Goal: Communication & Community: Connect with others

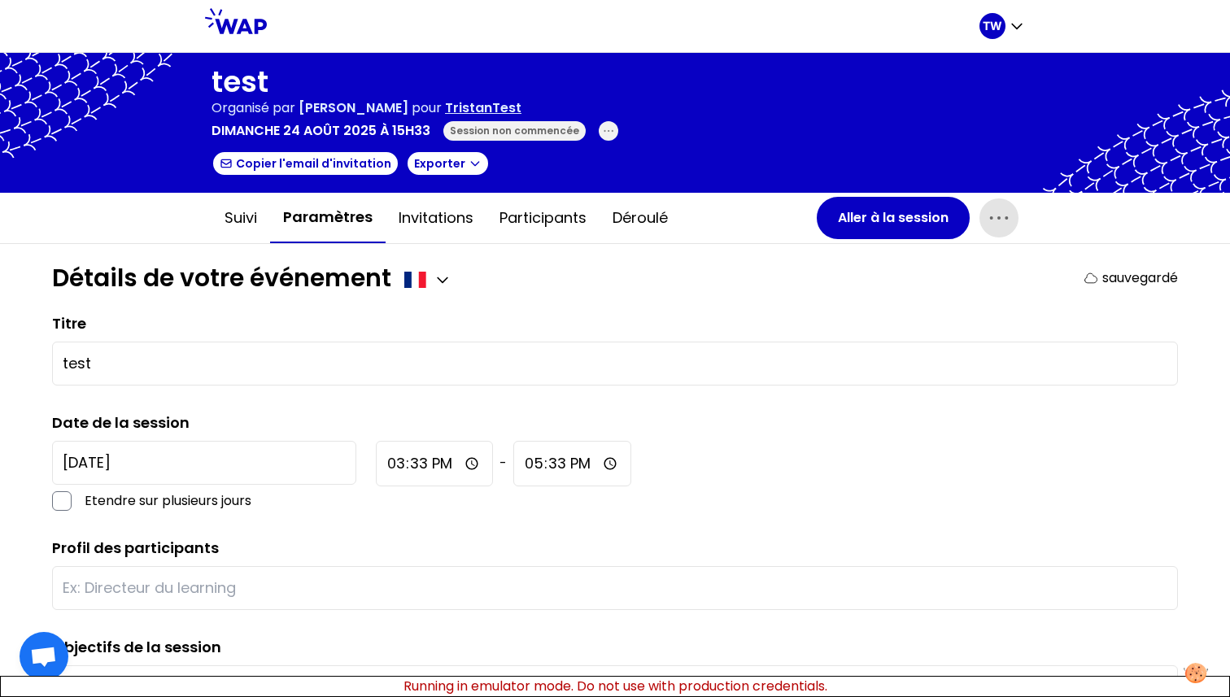
click at [986, 222] on icon "button" at bounding box center [999, 218] width 26 height 26
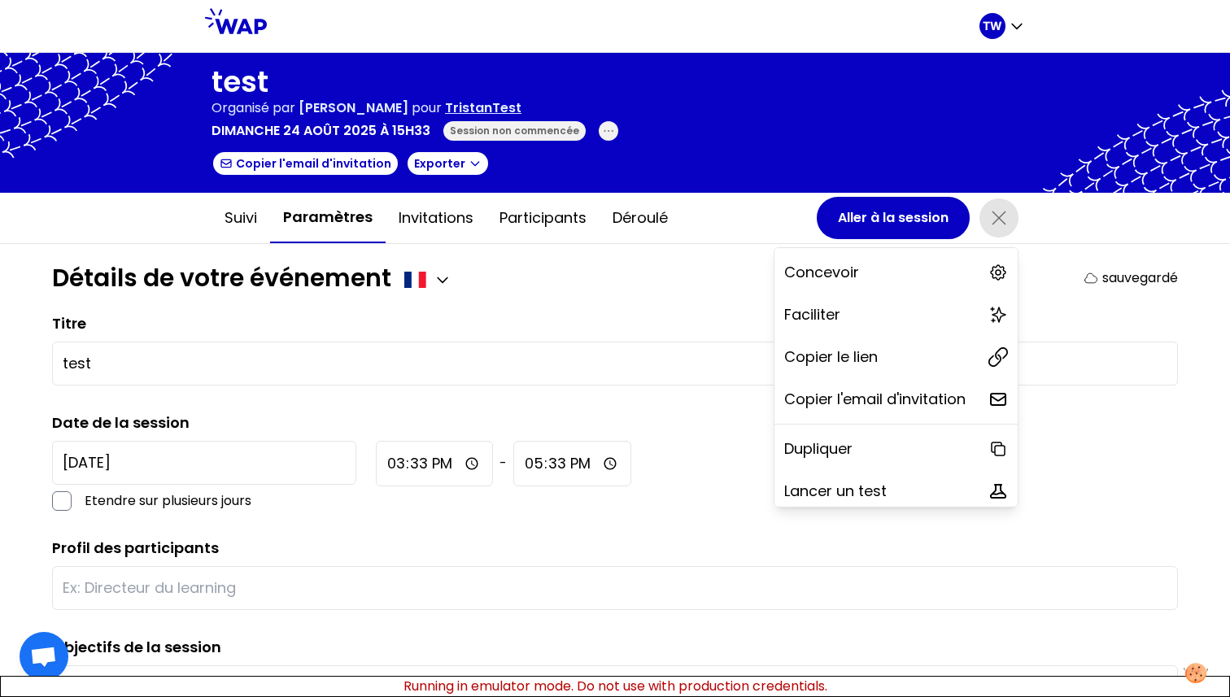
click at [995, 231] on span "button" at bounding box center [998, 217] width 39 height 39
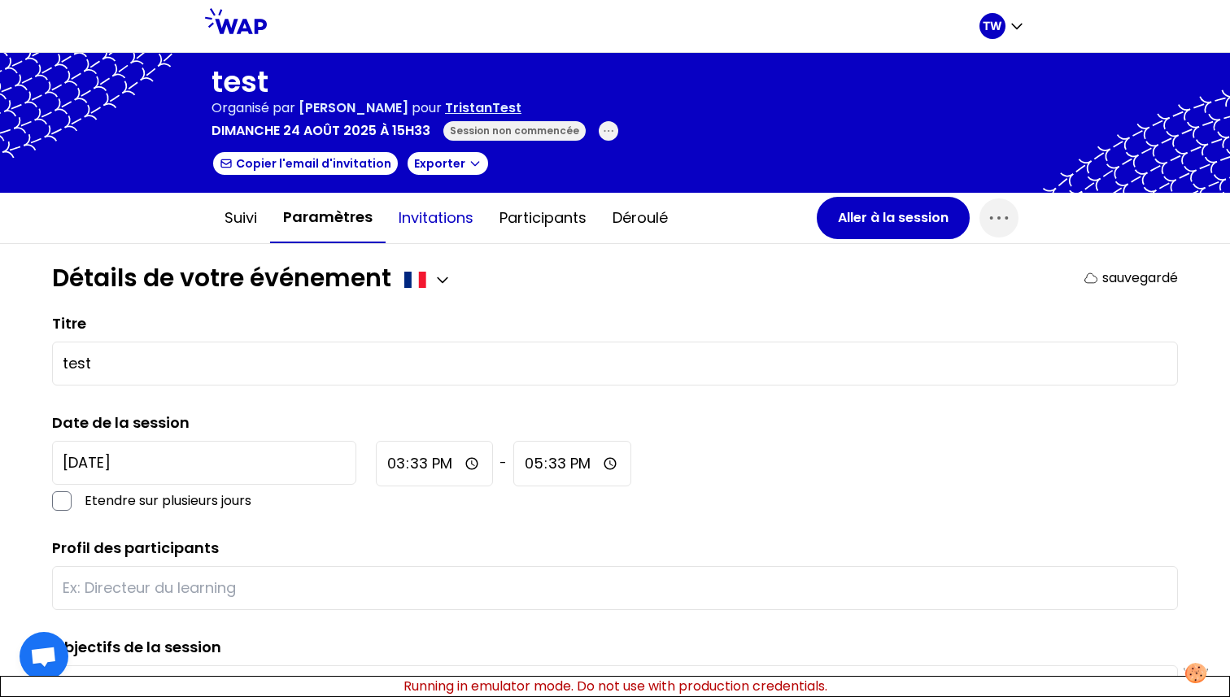
click at [425, 223] on button "Invitations" at bounding box center [436, 218] width 101 height 49
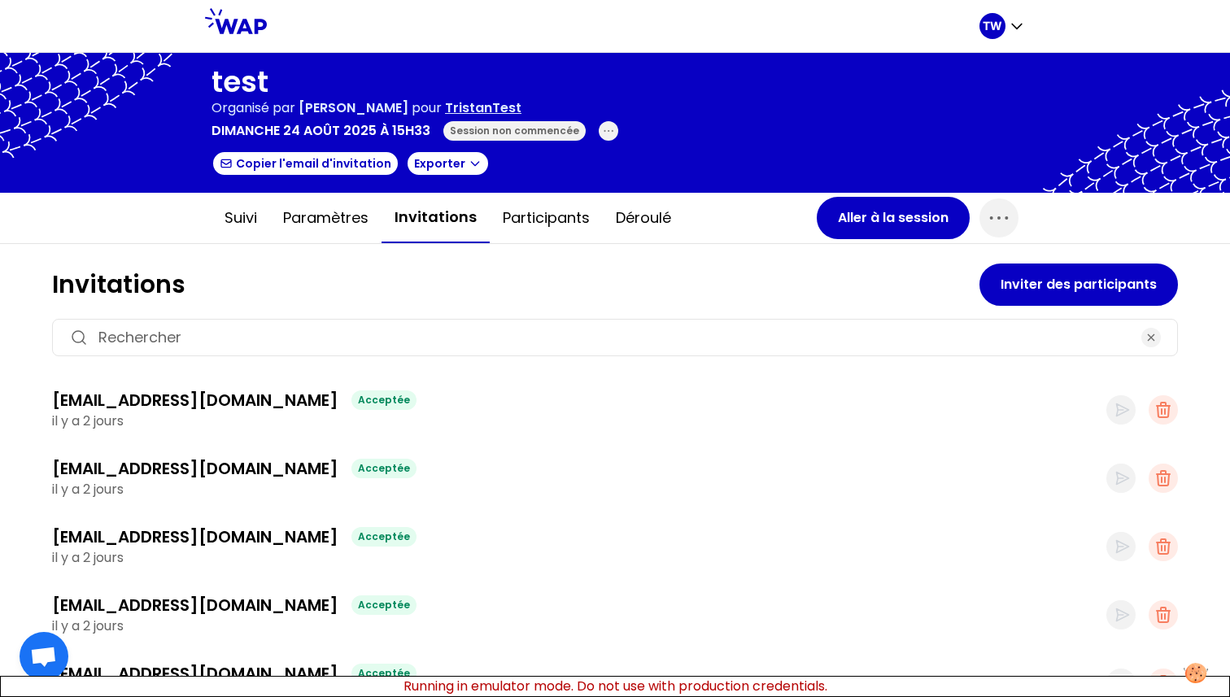
scroll to position [14, 0]
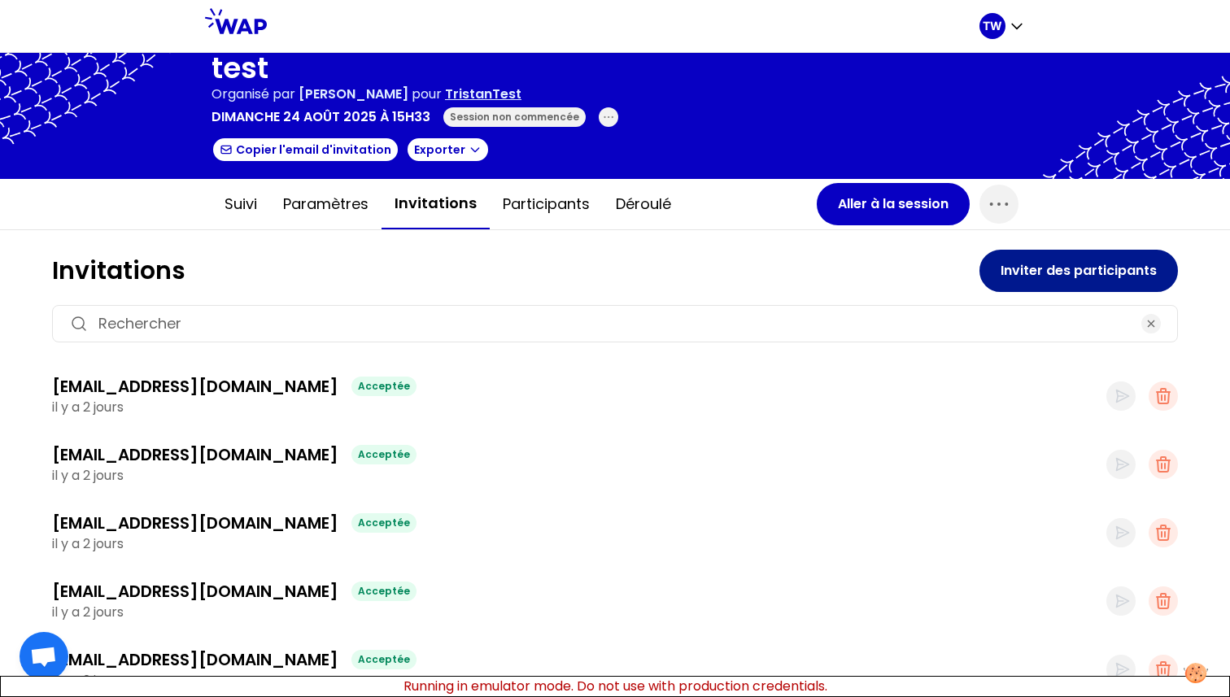
click at [1007, 280] on button "Inviter des participants" at bounding box center [1078, 271] width 198 height 42
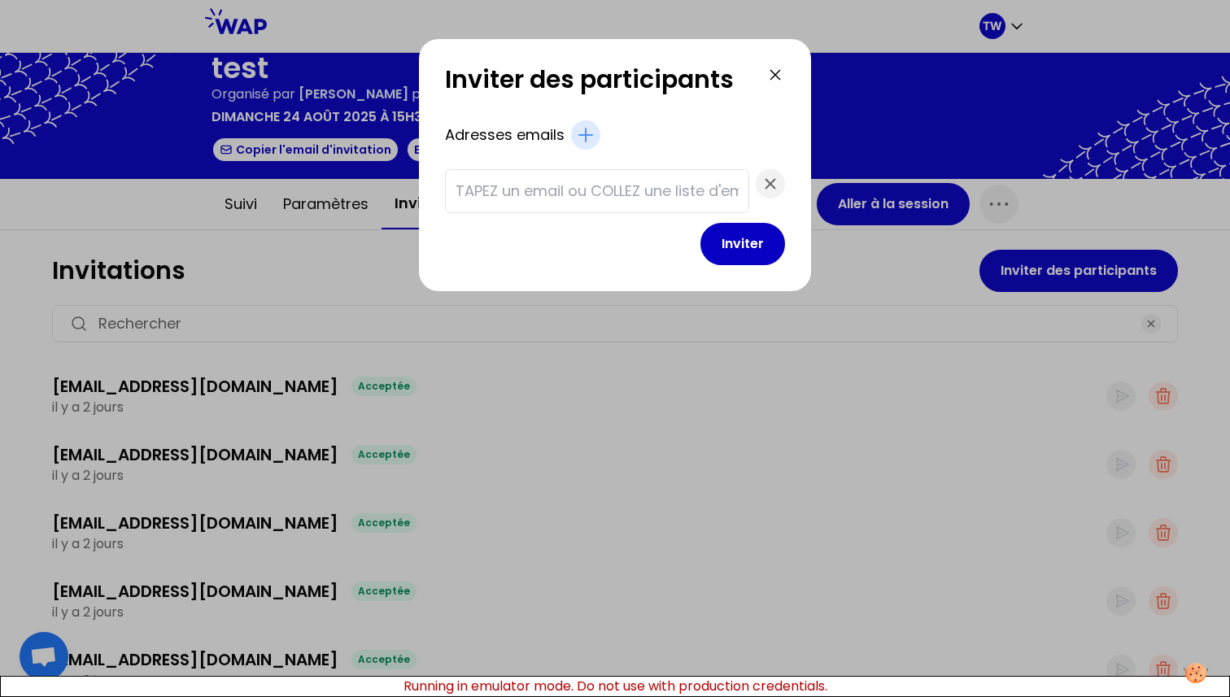
click at [564, 208] on div at bounding box center [597, 191] width 304 height 44
click at [568, 200] on input "text" at bounding box center [597, 191] width 283 height 23
paste input "[EMAIL_ADDRESS][DOMAIN_NAME] [EMAIL_ADDRESS][DOMAIN_NAME] [EMAIL_ADDRESS][DOMAI…"
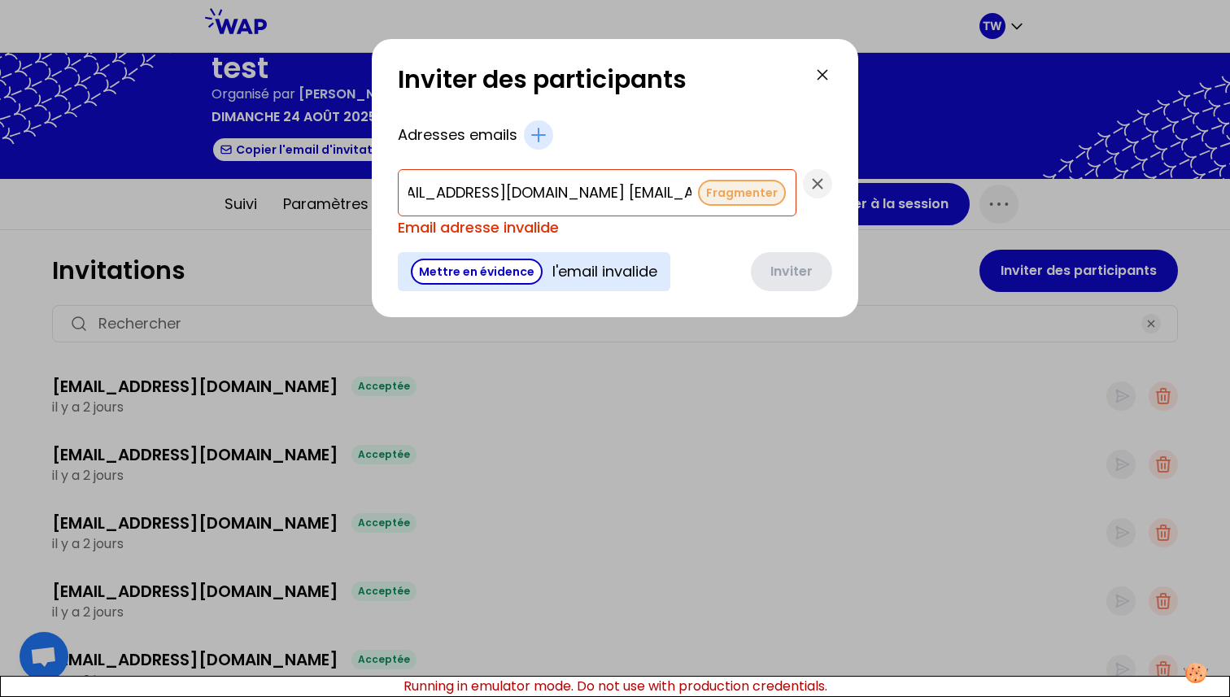
scroll to position [0, 0]
click at [701, 194] on button "Fragmenter" at bounding box center [742, 193] width 88 height 26
type input "[EMAIL_ADDRESS][DOMAIN_NAME]"
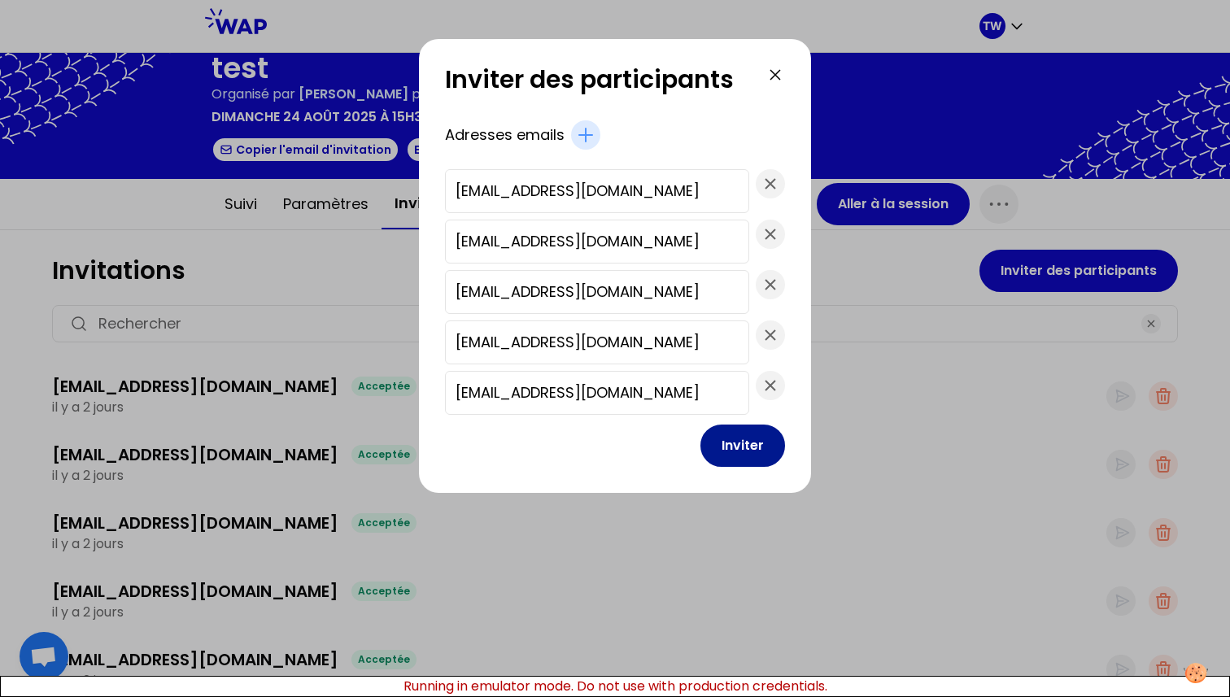
click at [715, 441] on button "Inviter" at bounding box center [742, 446] width 85 height 42
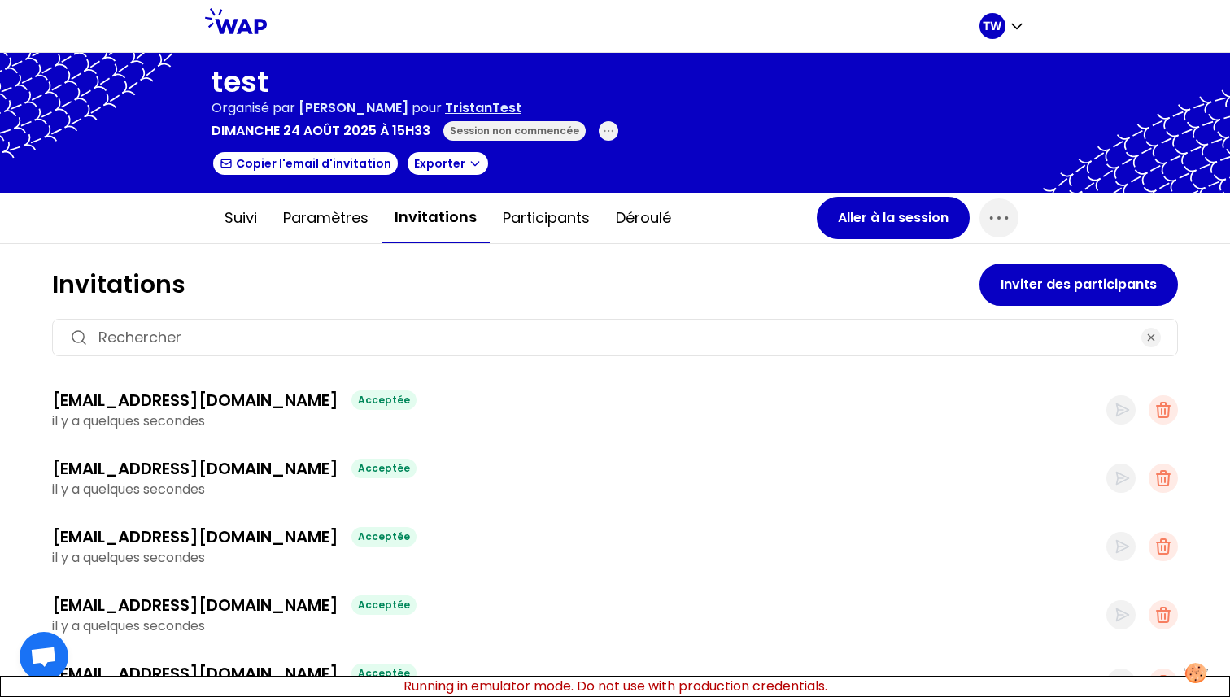
scroll to position [2, 0]
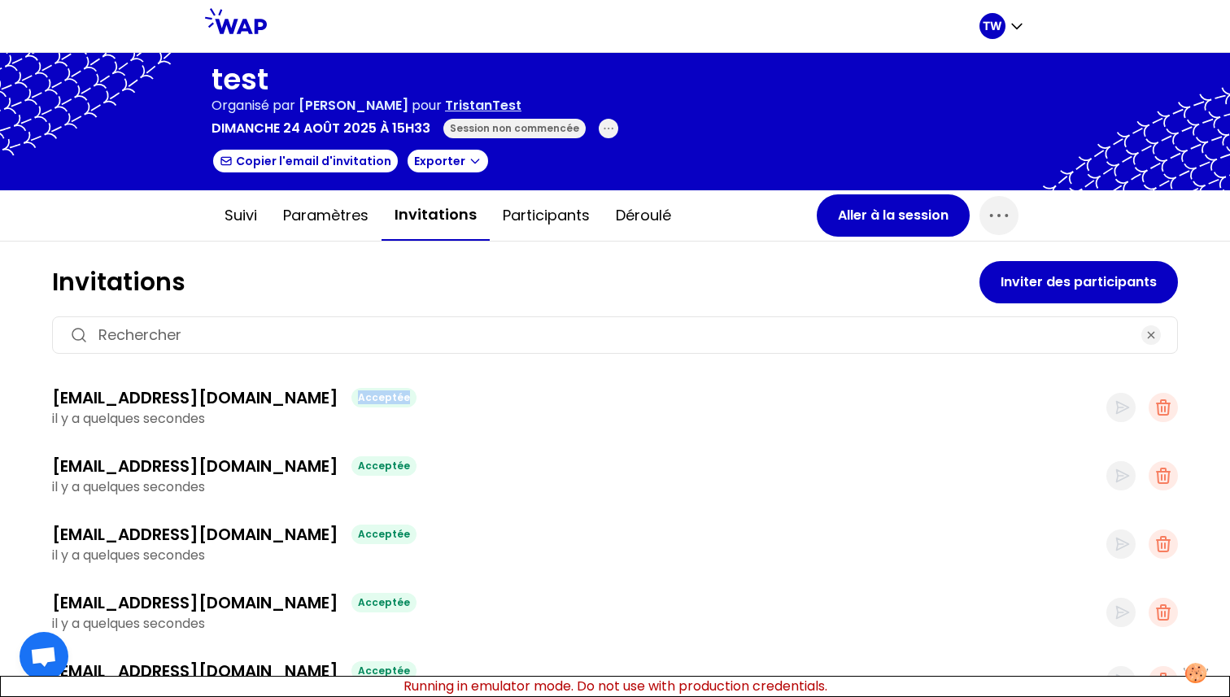
drag, startPoint x: 213, startPoint y: 402, endPoint x: 320, endPoint y: 402, distance: 106.6
click at [321, 402] on div "[EMAIL_ADDRESS][DOMAIN_NAME] Acceptée" at bounding box center [579, 397] width 1054 height 23
click at [277, 399] on div "[EMAIL_ADDRESS][DOMAIN_NAME] Acceptée" at bounding box center [579, 397] width 1054 height 23
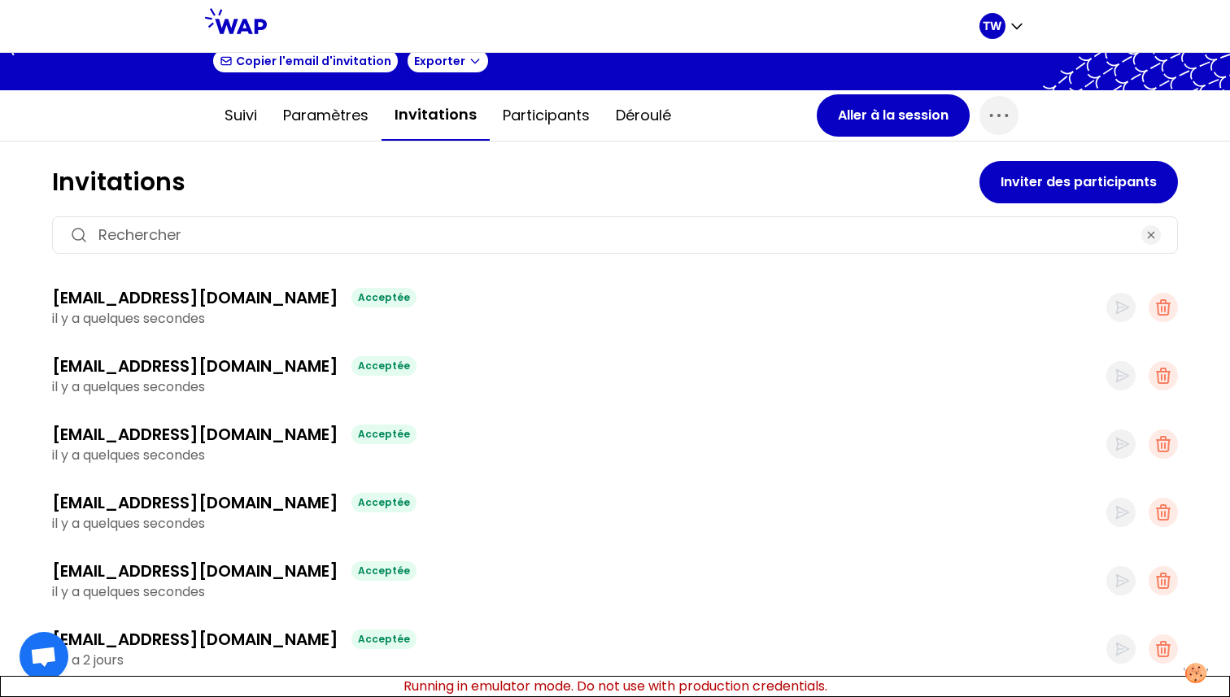
scroll to position [104, 0]
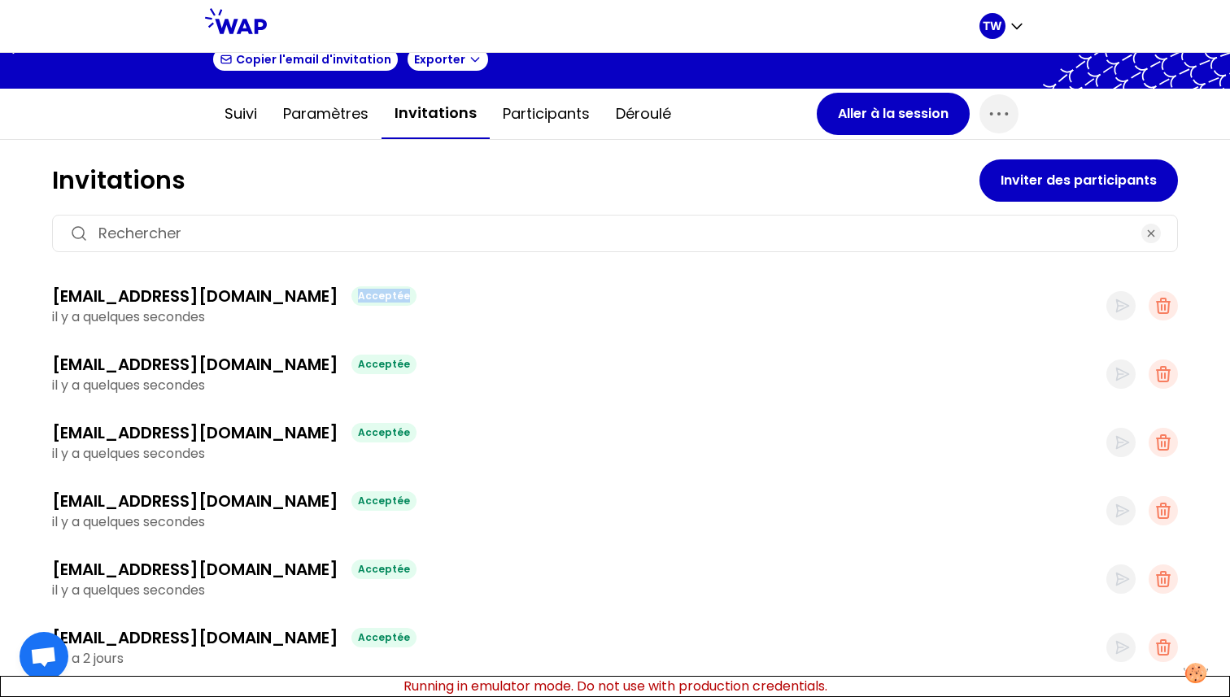
drag, startPoint x: 217, startPoint y: 294, endPoint x: 281, endPoint y: 294, distance: 63.4
click at [281, 294] on div "[EMAIL_ADDRESS][DOMAIN_NAME] Acceptée" at bounding box center [579, 296] width 1054 height 23
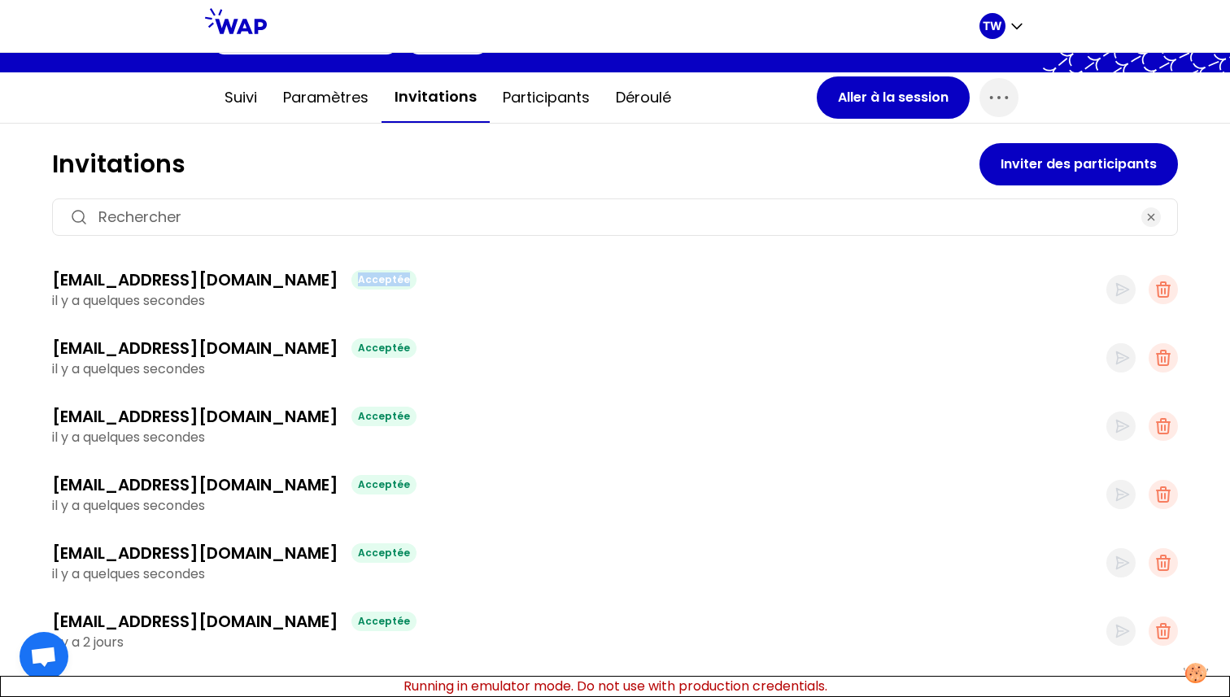
scroll to position [126, 0]
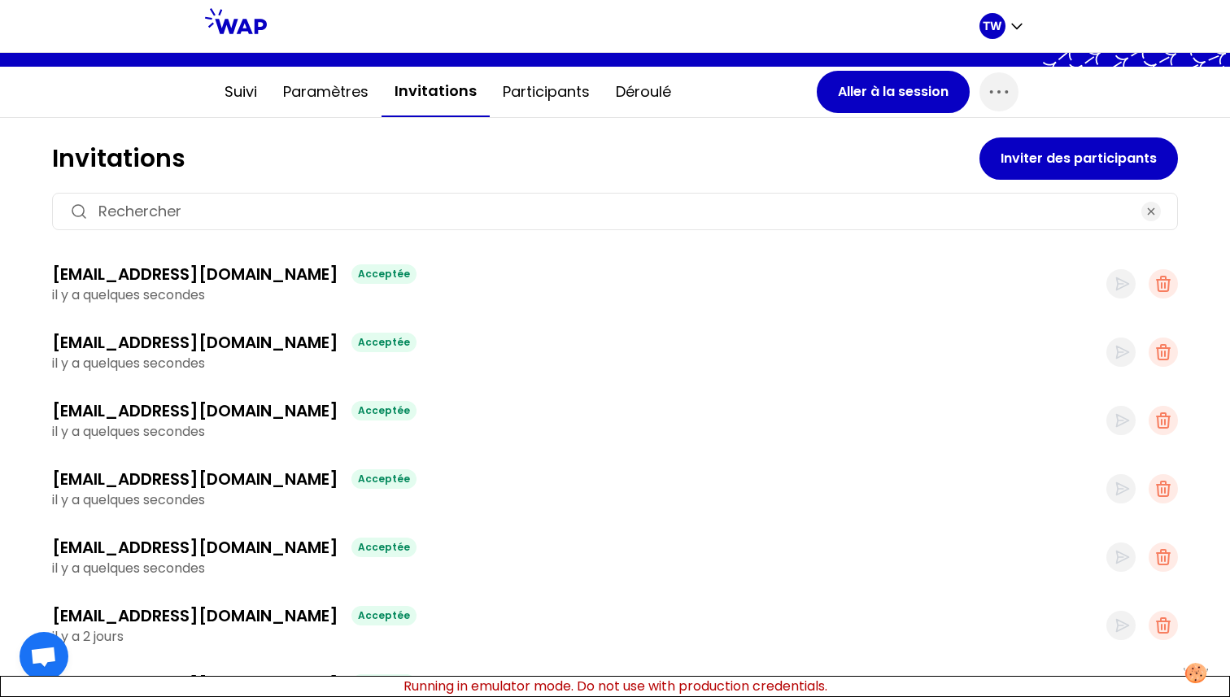
click at [351, 274] on div "Acceptée" at bounding box center [383, 274] width 65 height 20
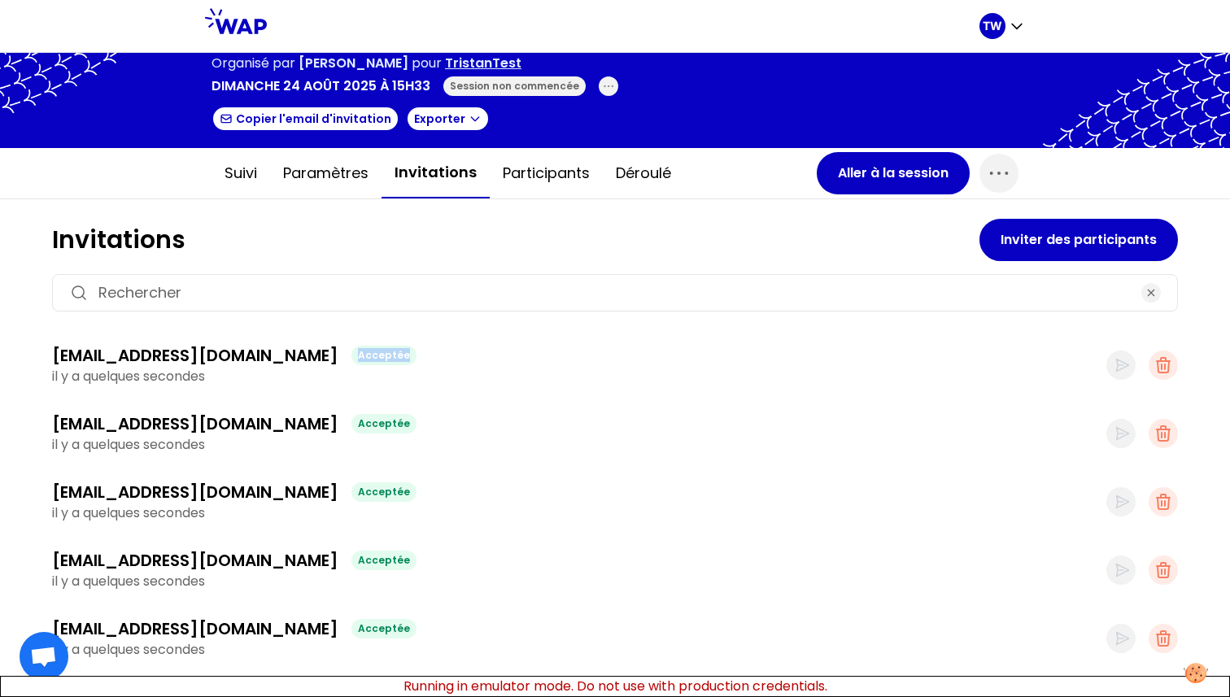
scroll to position [57, 0]
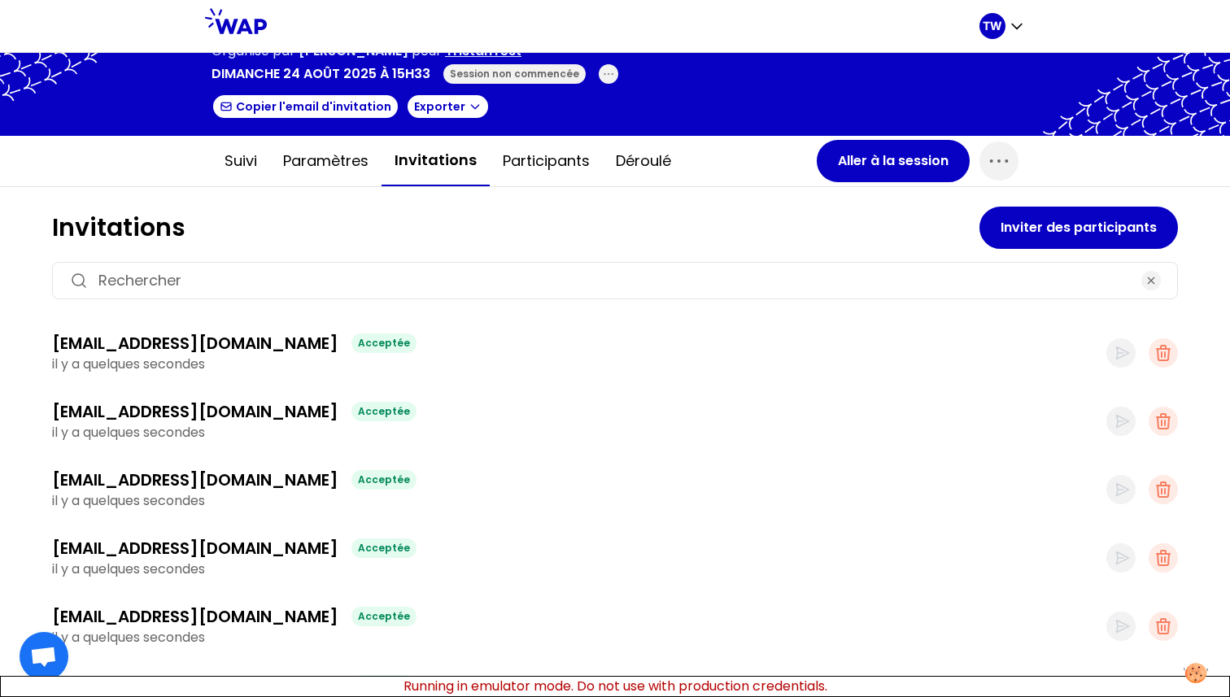
click at [88, 214] on h1 "Invitations" at bounding box center [515, 227] width 927 height 29
click at [304, 225] on h1 "Invitations" at bounding box center [515, 227] width 927 height 29
click at [94, 233] on h1 "Invitations" at bounding box center [515, 227] width 927 height 29
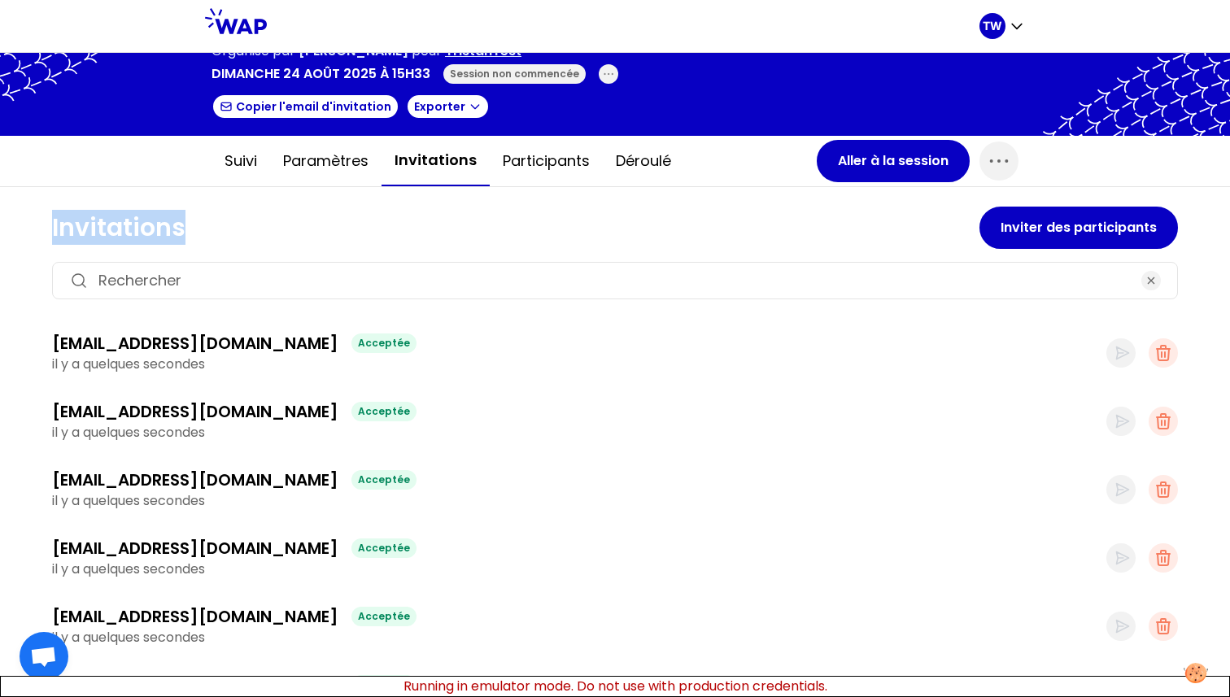
click at [126, 233] on h1 "Invitations" at bounding box center [515, 227] width 927 height 29
click at [80, 236] on h1 "Invitations" at bounding box center [515, 227] width 927 height 29
drag, startPoint x: 254, startPoint y: 344, endPoint x: 225, endPoint y: 344, distance: 28.5
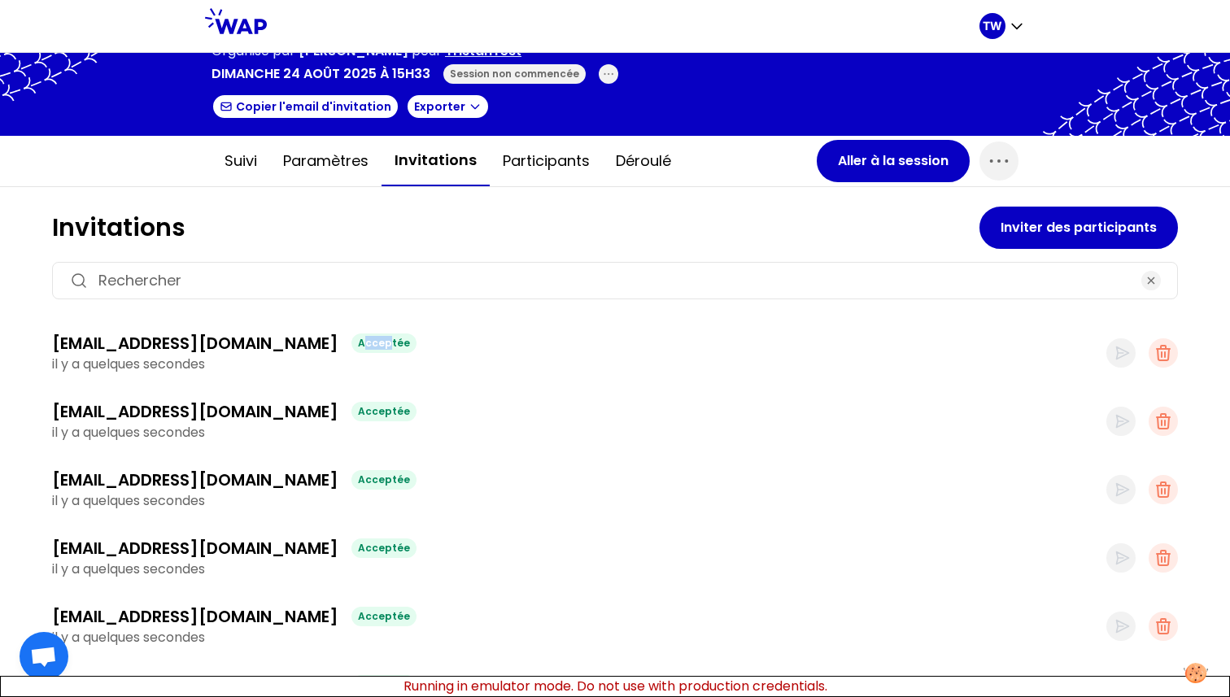
click at [351, 344] on div "Acceptée" at bounding box center [383, 344] width 65 height 20
